Goal: Book appointment/travel/reservation

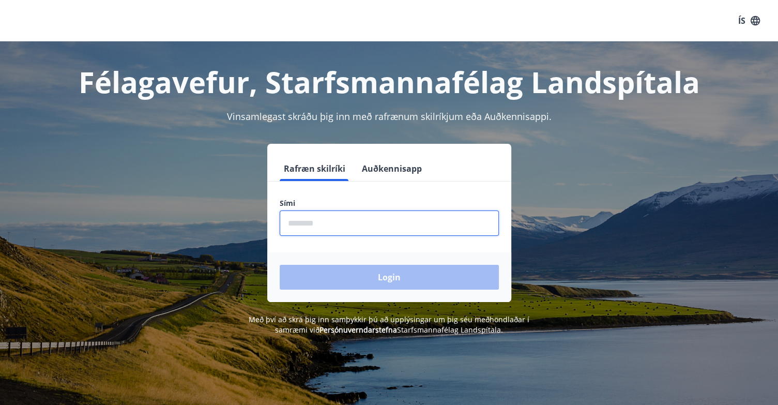
click at [354, 214] on input "phone" at bounding box center [389, 222] width 219 height 25
type input "********"
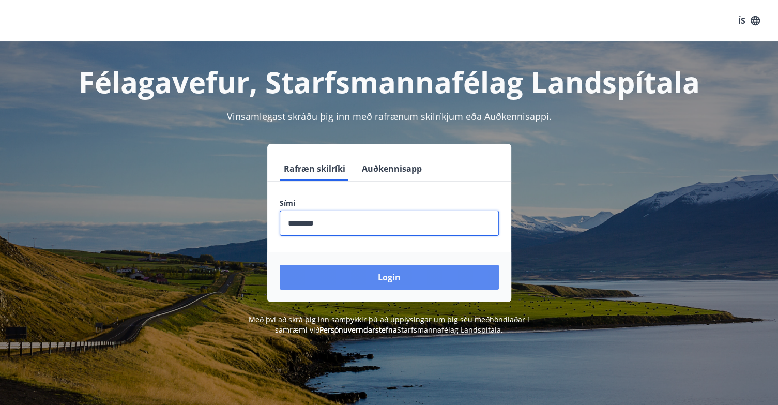
click at [351, 274] on button "Login" at bounding box center [389, 277] width 219 height 25
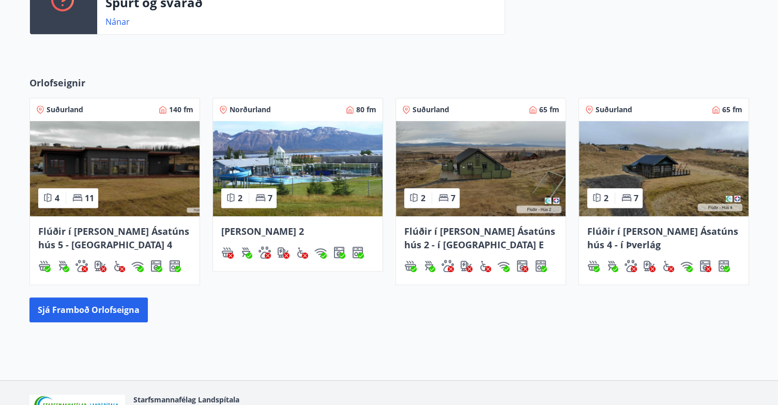
scroll to position [480, 0]
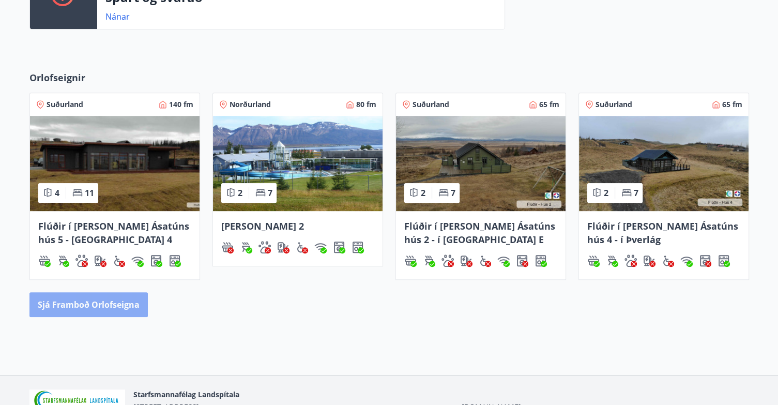
click at [103, 301] on button "Sjá framboð orlofseigna" at bounding box center [88, 304] width 118 height 25
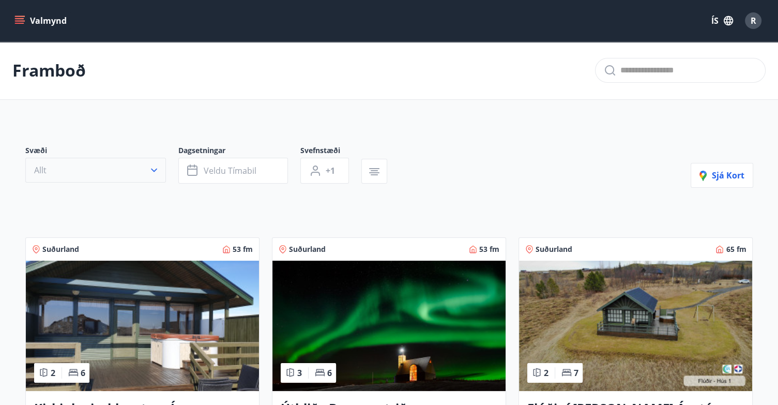
click at [151, 167] on icon "button" at bounding box center [154, 170] width 10 height 10
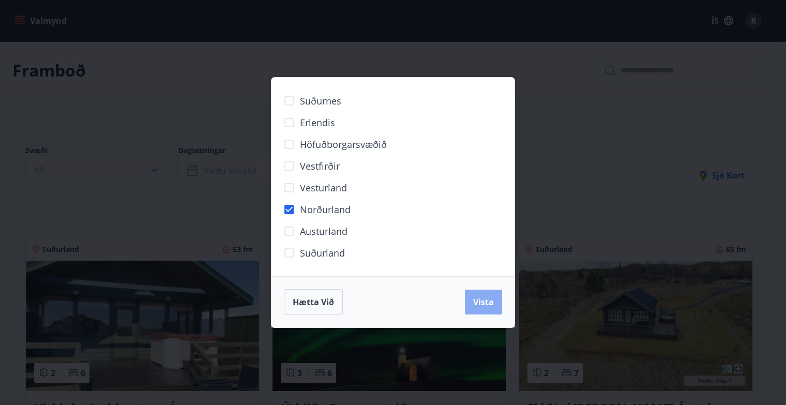
click at [476, 303] on span "Vista" at bounding box center [483, 301] width 21 height 11
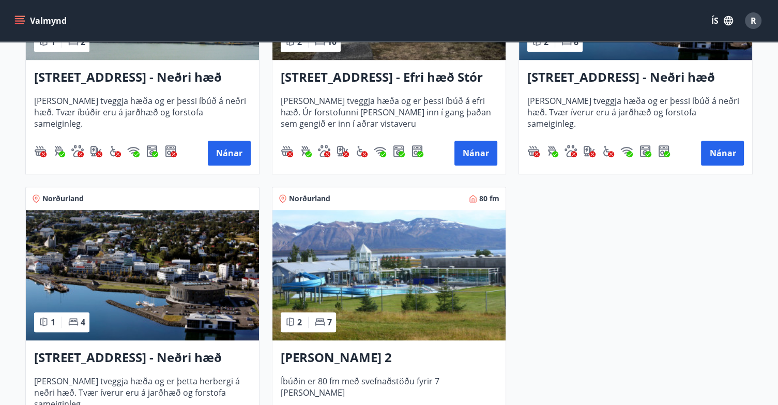
scroll to position [637, 0]
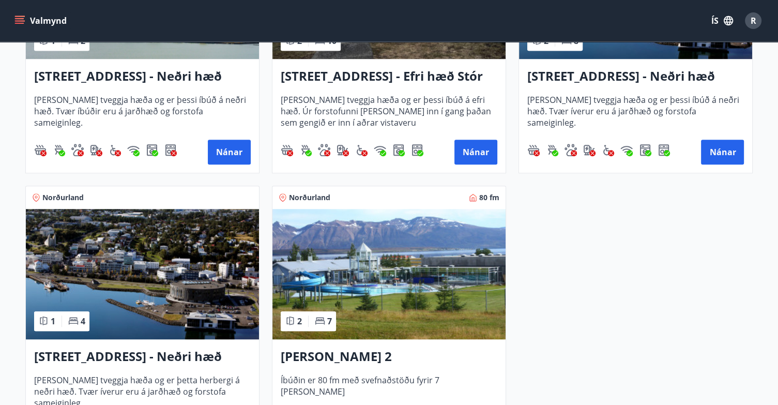
click at [542, 373] on div "Norðurland 2 6 Hrafnagilsstræti 23 - Stór íbúð efri hæð íbúð 1 [PERSON_NAME] tv…" at bounding box center [383, 33] width 740 height 840
